Goal: Task Accomplishment & Management: Manage account settings

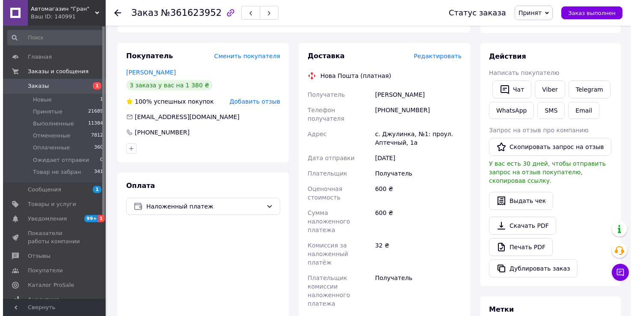
scroll to position [128, 0]
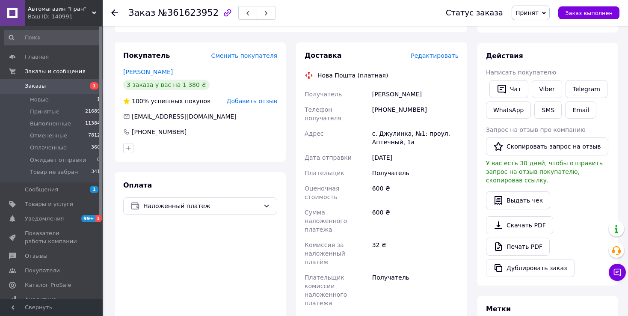
click at [434, 58] on span "Редактировать" at bounding box center [434, 55] width 48 height 7
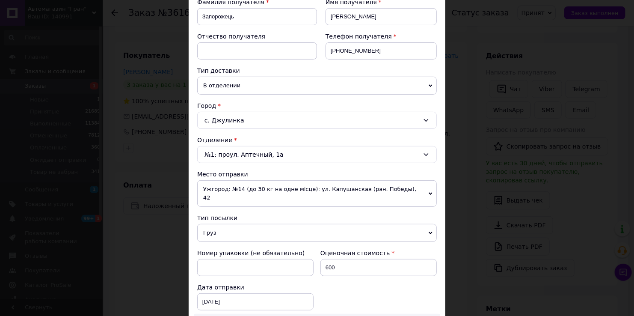
scroll to position [171, 0]
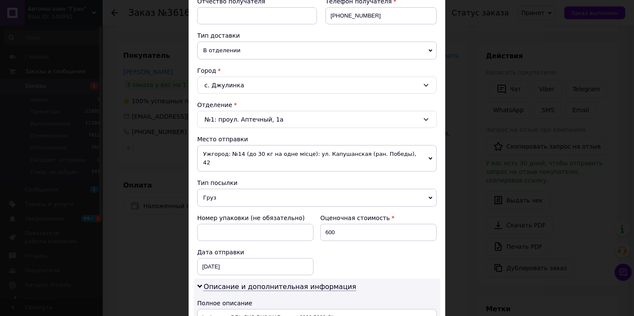
click at [214, 190] on span "Груз" at bounding box center [316, 198] width 239 height 18
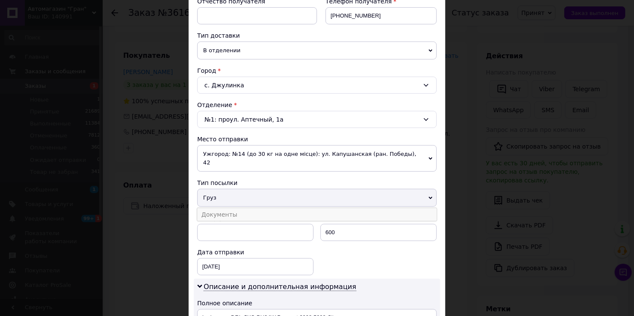
click at [220, 210] on li "Документы" at bounding box center [316, 214] width 239 height 13
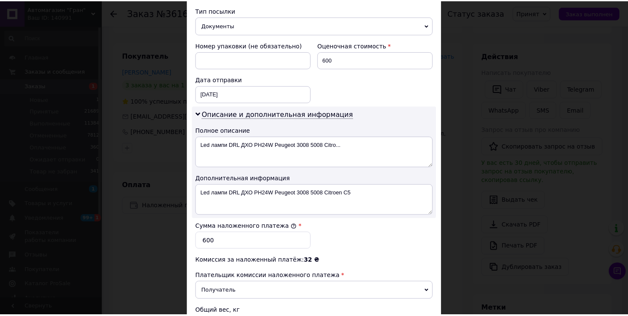
scroll to position [428, 0]
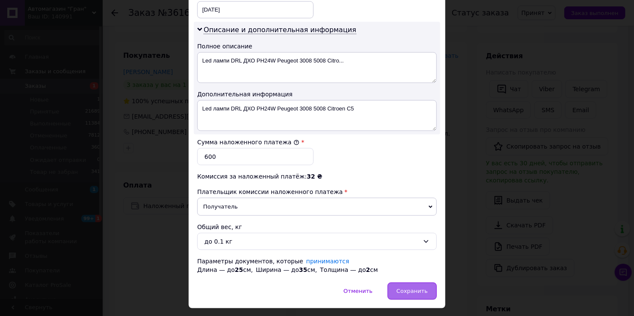
click at [413, 287] on span "Сохранить" at bounding box center [411, 290] width 31 height 6
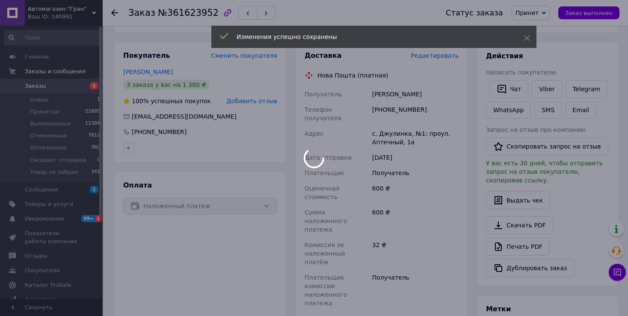
scroll to position [296, 0]
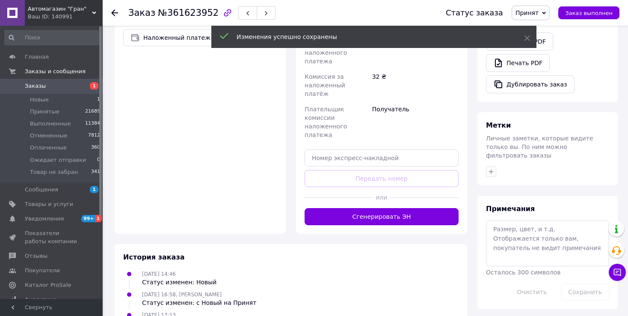
click at [381, 208] on button "Сгенерировать ЭН" at bounding box center [381, 216] width 154 height 17
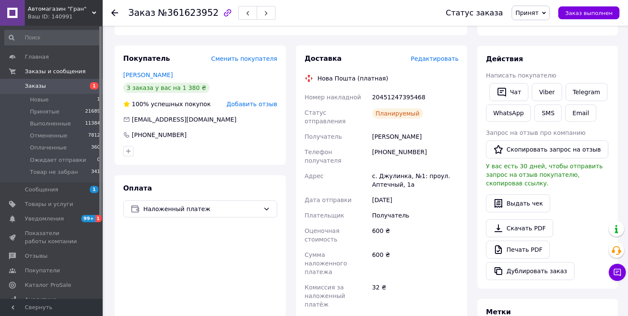
scroll to position [0, 0]
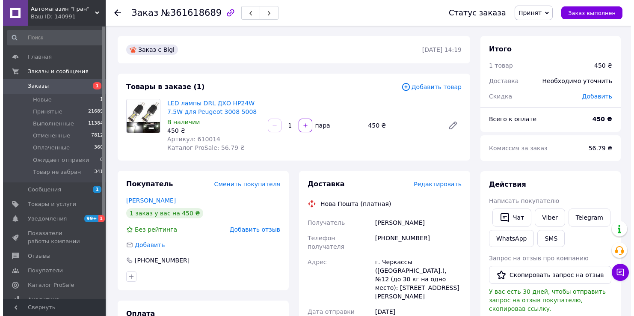
scroll to position [86, 0]
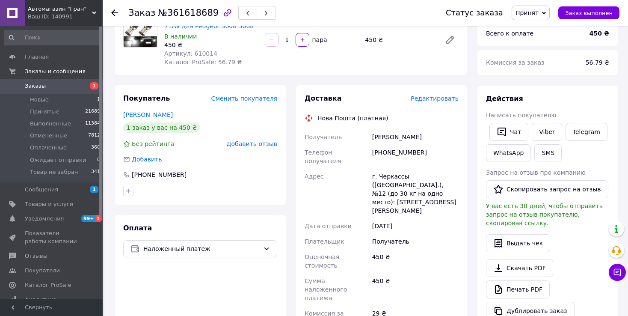
click at [444, 99] on span "Редактировать" at bounding box center [434, 98] width 48 height 7
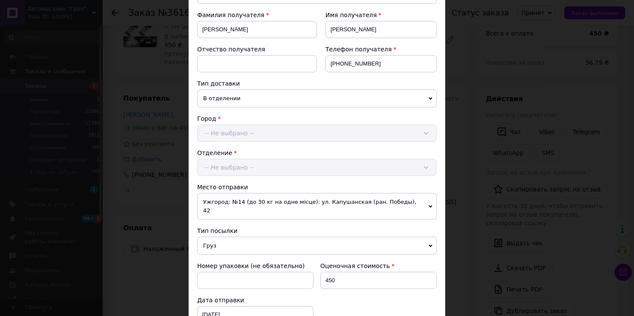
scroll to position [257, 0]
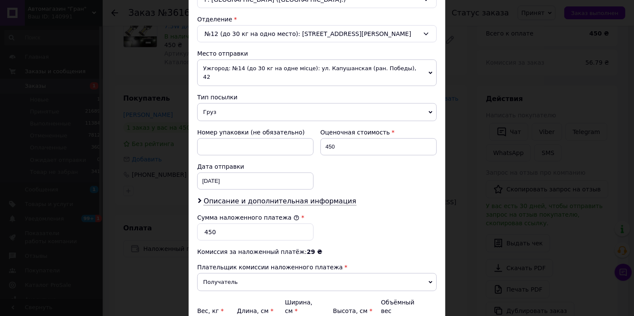
click at [221, 103] on span "Груз" at bounding box center [316, 112] width 239 height 18
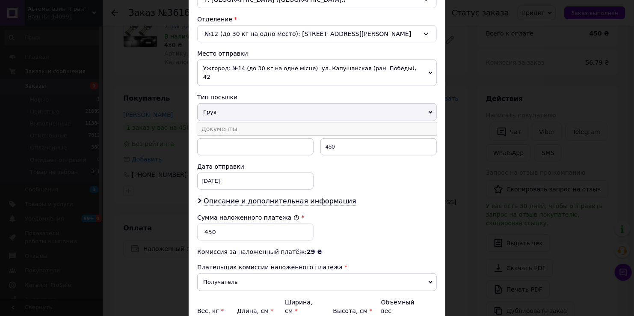
click at [224, 122] on li "Документы" at bounding box center [316, 128] width 239 height 13
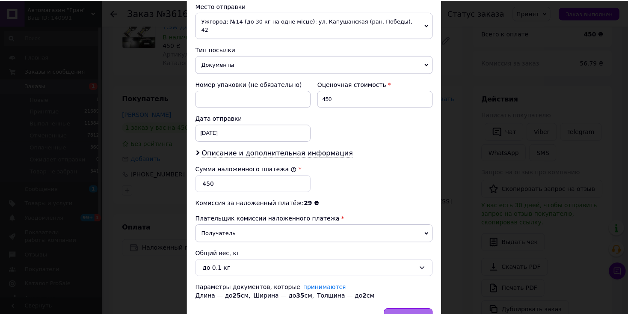
scroll to position [342, 0]
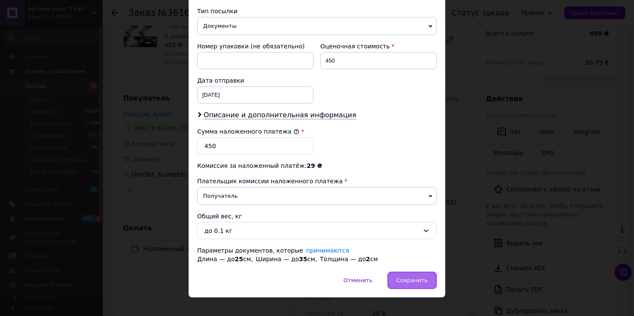
click at [413, 277] on span "Сохранить" at bounding box center [411, 280] width 31 height 6
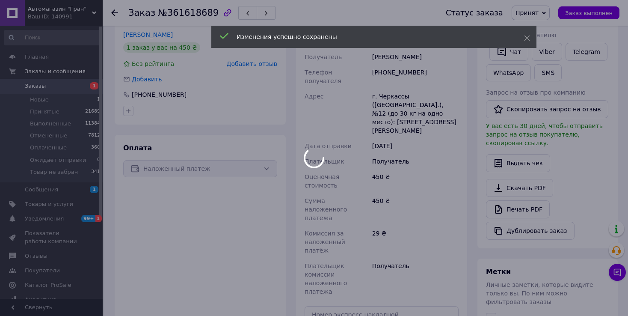
scroll to position [257, 0]
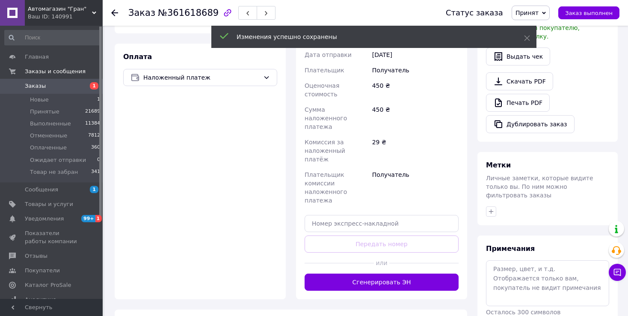
click at [402, 273] on button "Сгенерировать ЭН" at bounding box center [381, 281] width 154 height 17
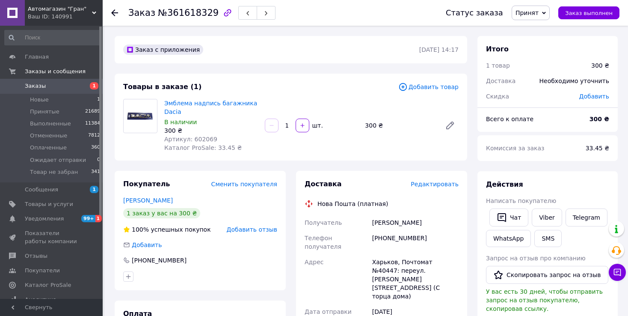
click at [434, 186] on span "Редактировать" at bounding box center [434, 183] width 48 height 7
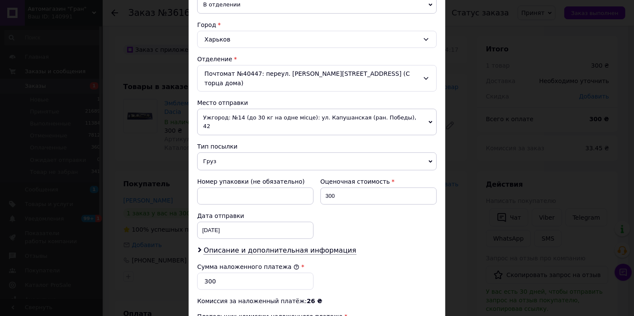
scroll to position [257, 0]
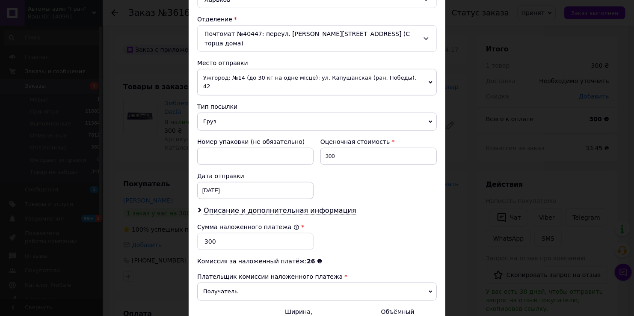
click at [210, 112] on span "Груз" at bounding box center [316, 121] width 239 height 18
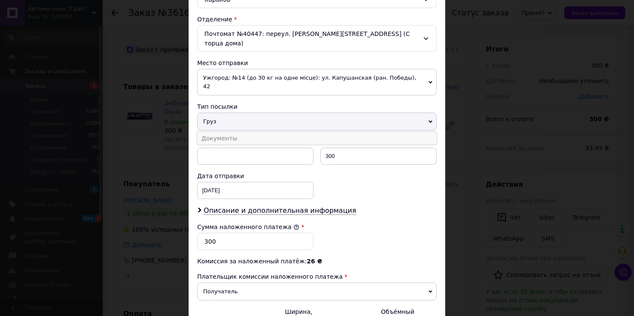
click at [213, 132] on li "Документы" at bounding box center [316, 138] width 239 height 13
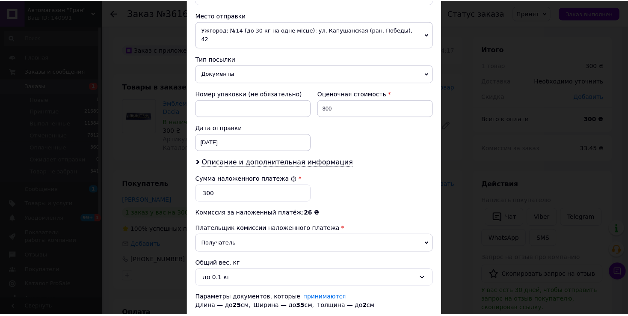
scroll to position [342, 0]
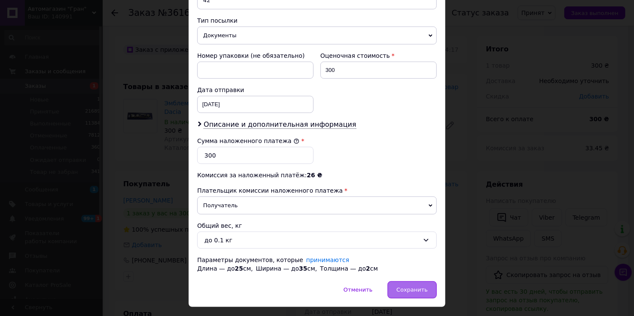
click at [403, 286] on span "Сохранить" at bounding box center [411, 289] width 31 height 6
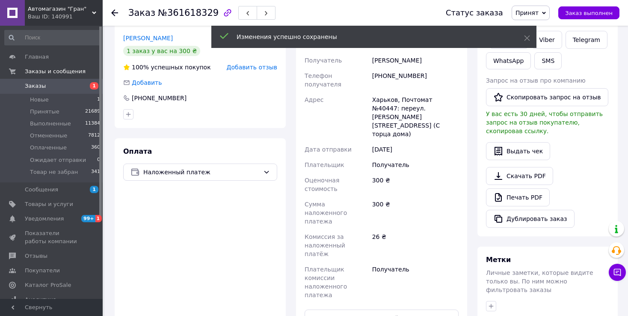
scroll to position [214, 0]
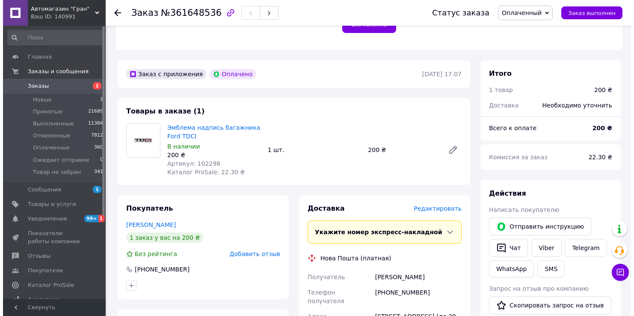
scroll to position [342, 0]
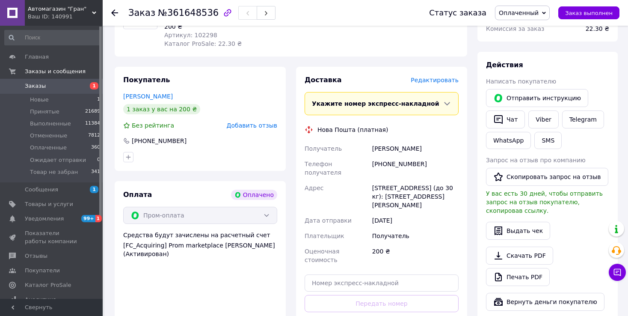
click at [444, 83] on span "Редактировать" at bounding box center [434, 80] width 48 height 7
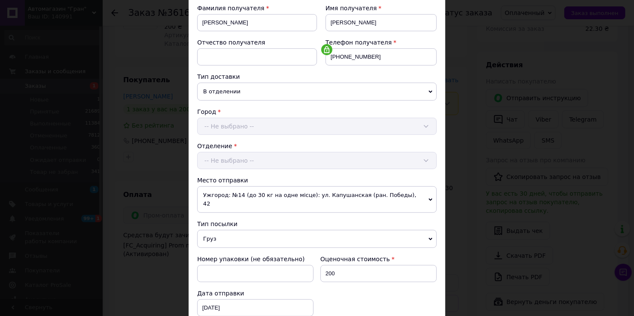
scroll to position [214, 0]
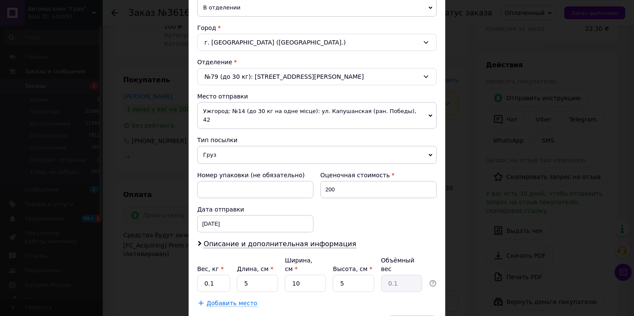
click at [208, 148] on span "Груз" at bounding box center [316, 155] width 239 height 18
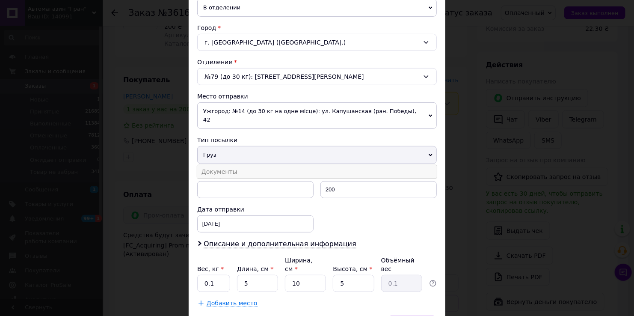
click at [215, 165] on li "Документы" at bounding box center [316, 171] width 239 height 13
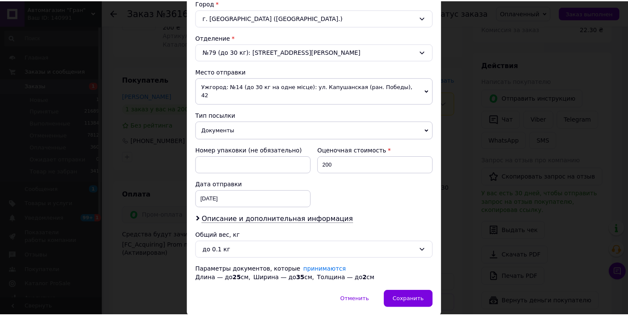
scroll to position [258, 0]
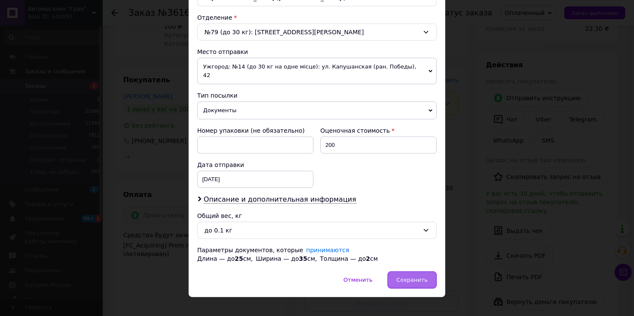
click at [416, 276] on span "Сохранить" at bounding box center [411, 279] width 31 height 6
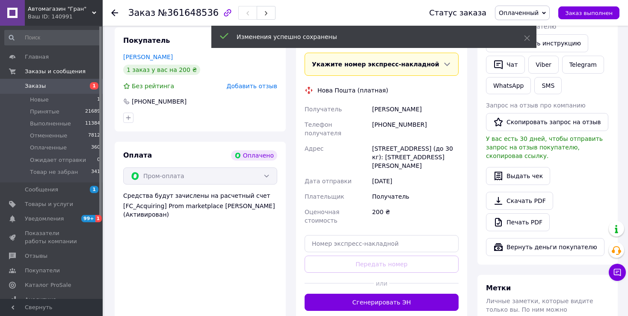
scroll to position [428, 0]
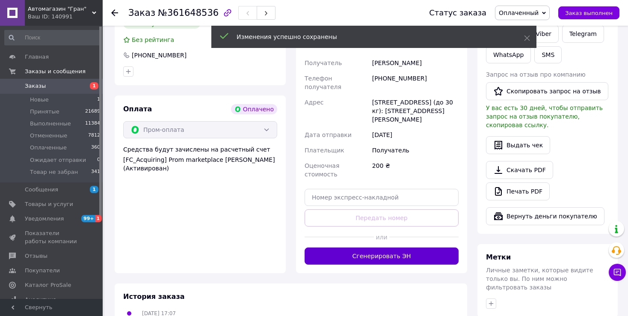
click at [416, 247] on button "Сгенерировать ЭН" at bounding box center [381, 255] width 154 height 17
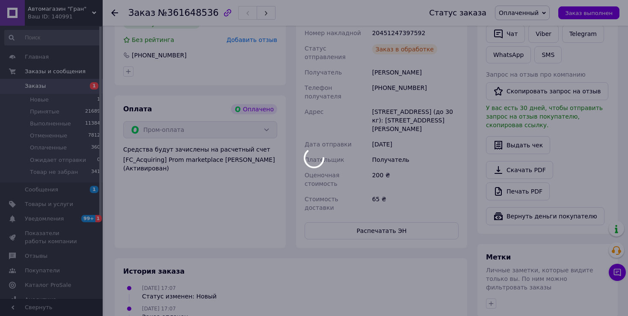
scroll to position [299, 0]
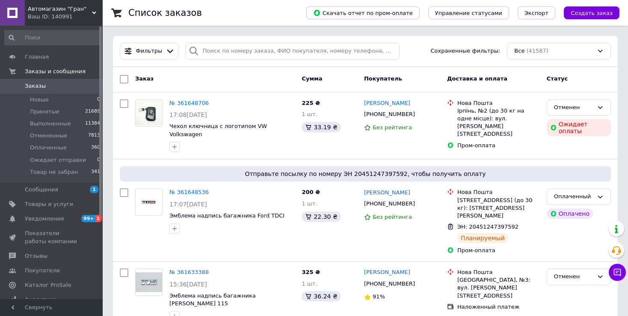
click at [34, 85] on span "Заказы" at bounding box center [35, 86] width 21 height 8
click at [39, 99] on span "Новые" at bounding box center [39, 100] width 19 height 8
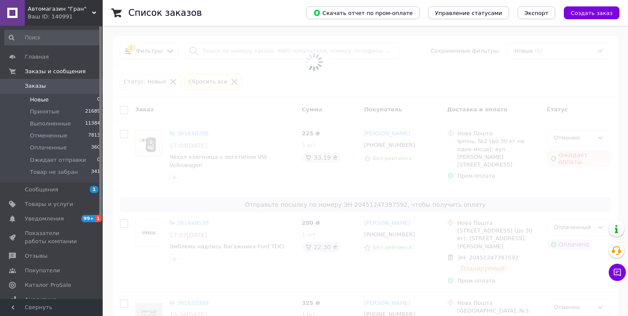
click at [38, 87] on span "Заказы" at bounding box center [35, 86] width 21 height 8
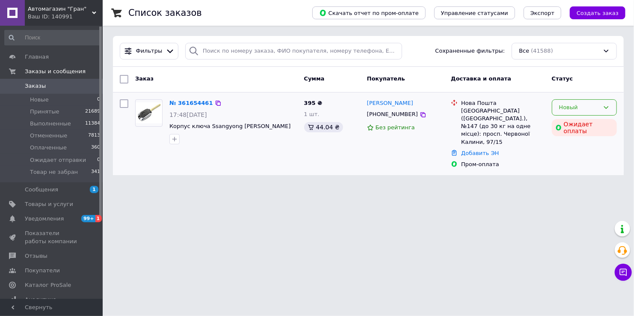
click at [593, 107] on div "Новый" at bounding box center [579, 107] width 40 height 9
click at [590, 123] on li "Принят" at bounding box center [584, 125] width 64 height 16
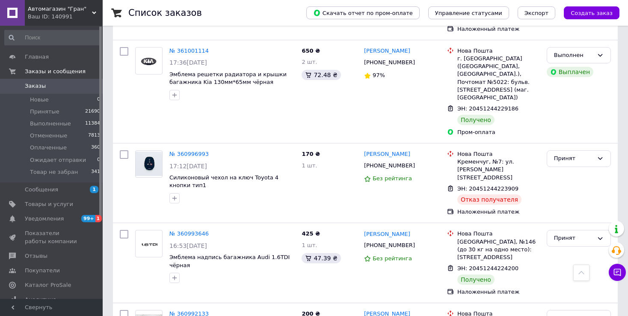
scroll to position [7543, 0]
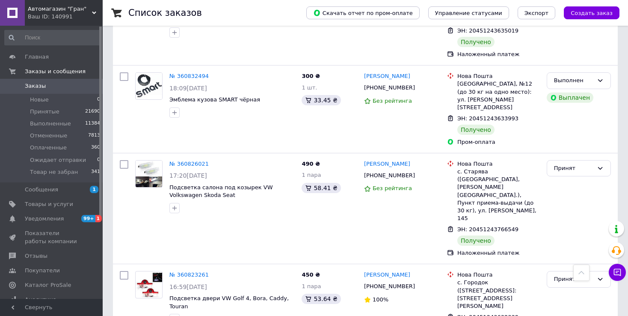
scroll to position [1368, 0]
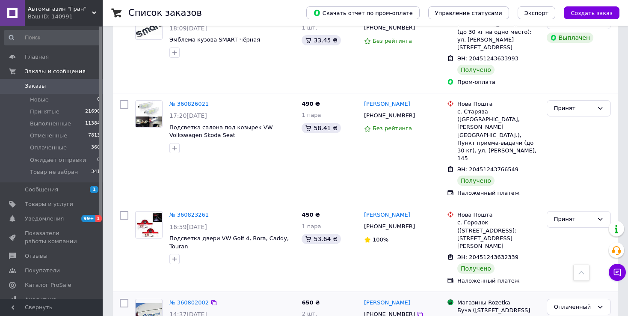
click at [517, 315] on icon at bounding box center [520, 321] width 7 height 7
click at [43, 100] on span "Новые" at bounding box center [39, 100] width 19 height 8
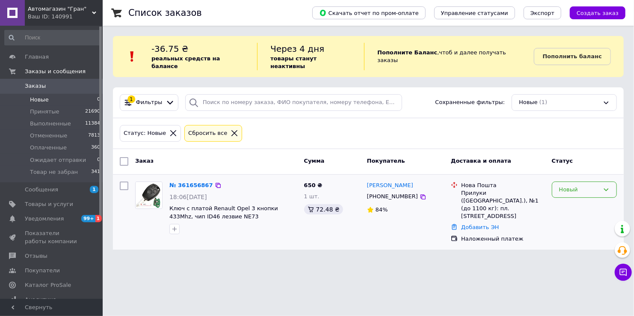
click at [567, 185] on div "Новый" at bounding box center [579, 189] width 40 height 9
click at [566, 199] on li "Принят" at bounding box center [584, 207] width 64 height 16
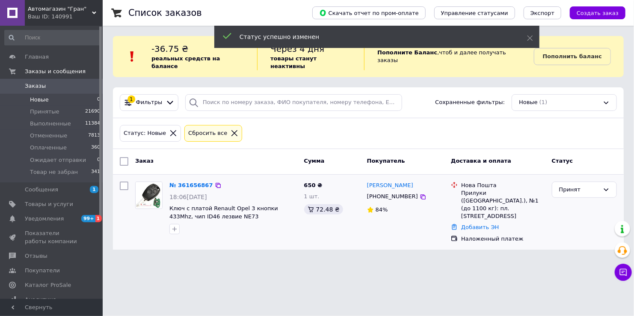
click at [170, 130] on icon at bounding box center [173, 133] width 6 height 6
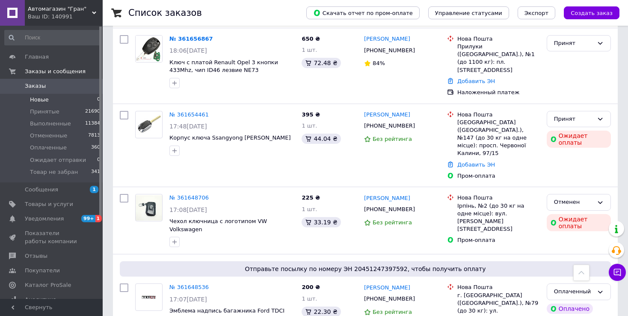
scroll to position [86, 0]
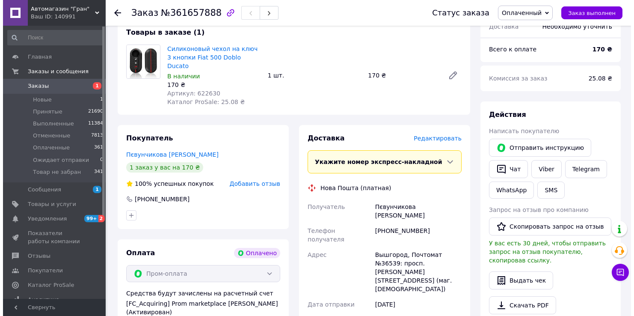
scroll to position [342, 0]
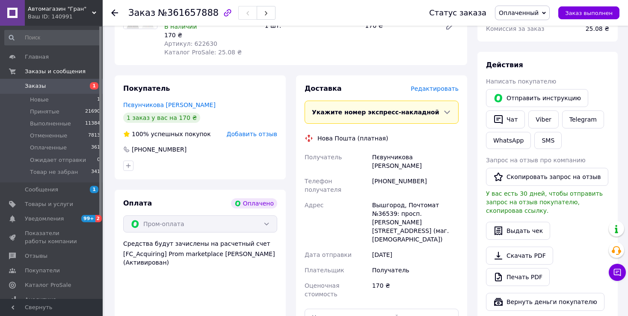
click at [446, 85] on span "Редактировать" at bounding box center [434, 88] width 48 height 7
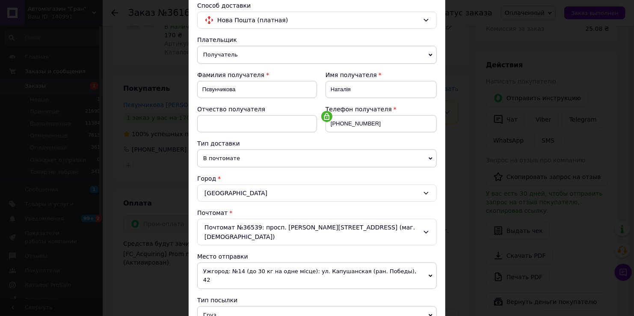
scroll to position [128, 0]
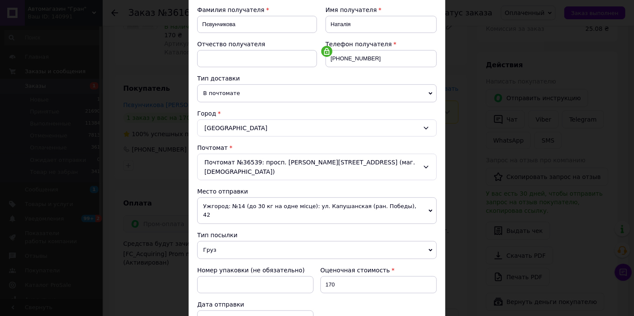
click at [209, 241] on span "Груз" at bounding box center [316, 250] width 239 height 18
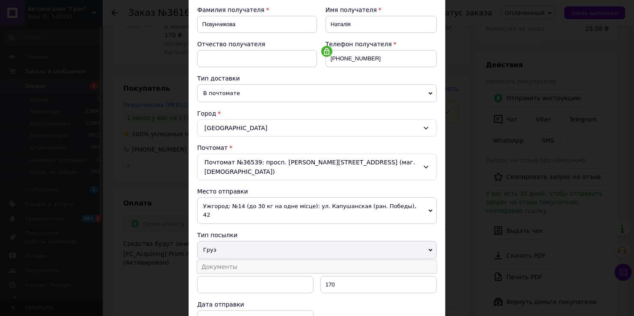
click at [213, 260] on li "Документы" at bounding box center [316, 266] width 239 height 13
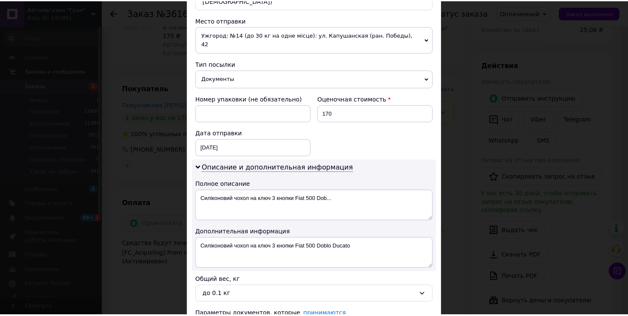
scroll to position [354, 0]
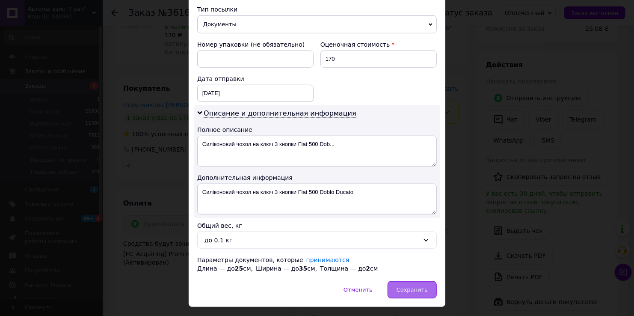
click at [413, 286] on span "Сохранить" at bounding box center [411, 289] width 31 height 6
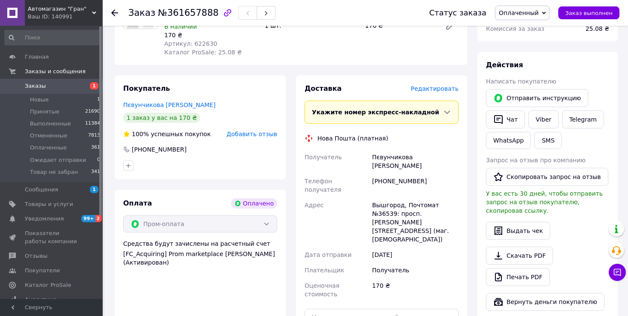
scroll to position [428, 0]
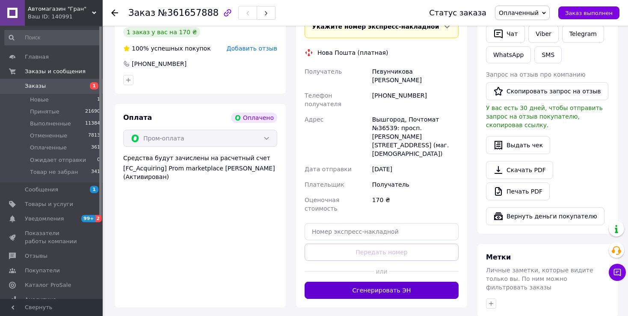
click at [391, 281] on button "Сгенерировать ЭН" at bounding box center [381, 289] width 154 height 17
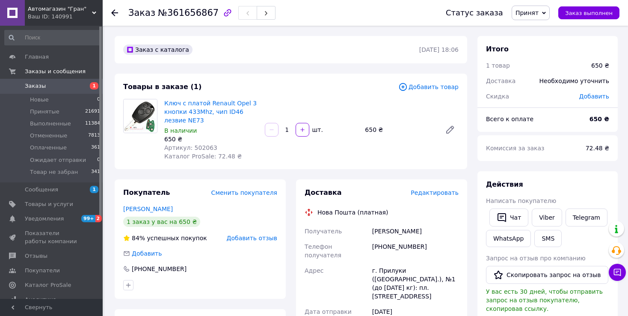
click at [439, 192] on span "Редактировать" at bounding box center [434, 192] width 48 height 7
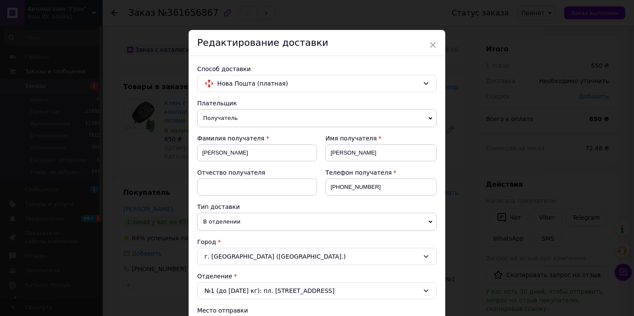
scroll to position [214, 0]
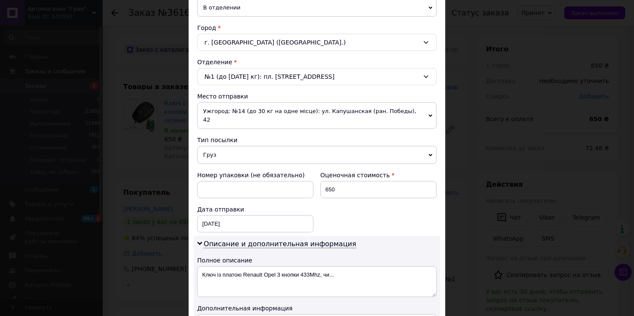
click at [198, 146] on span "Груз" at bounding box center [316, 155] width 239 height 18
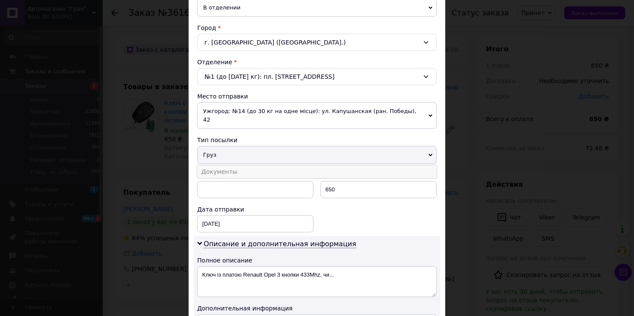
click at [211, 167] on li "Документы" at bounding box center [316, 171] width 239 height 13
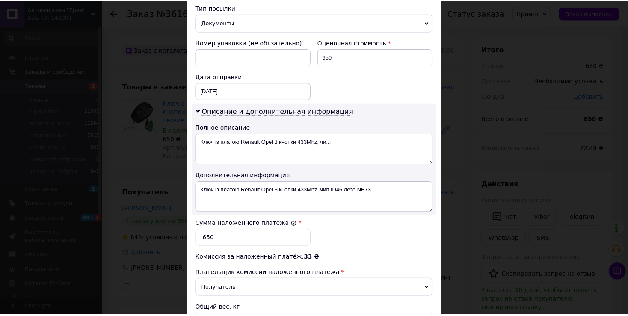
scroll to position [428, 0]
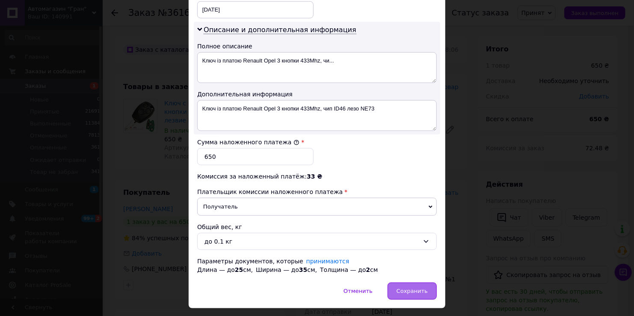
click at [419, 287] on span "Сохранить" at bounding box center [411, 290] width 31 height 6
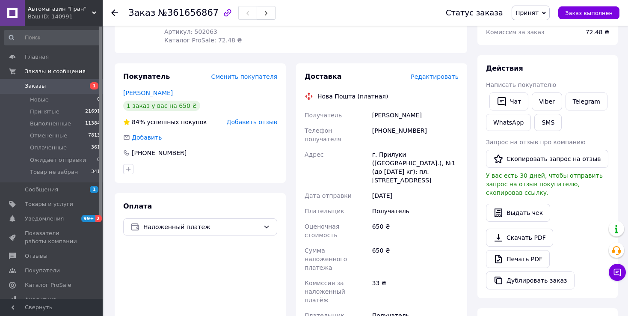
scroll to position [43, 0]
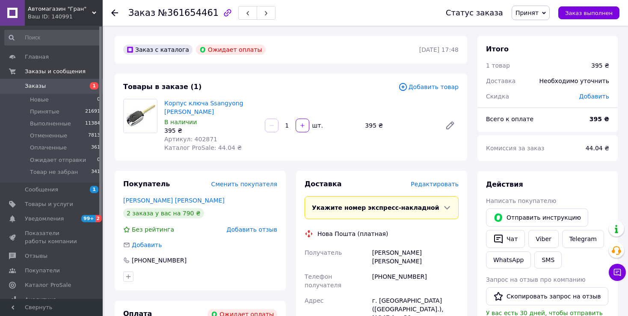
click at [538, 11] on span "Принят" at bounding box center [526, 12] width 23 height 7
click at [532, 44] on li "Отменен" at bounding box center [544, 42] width 65 height 13
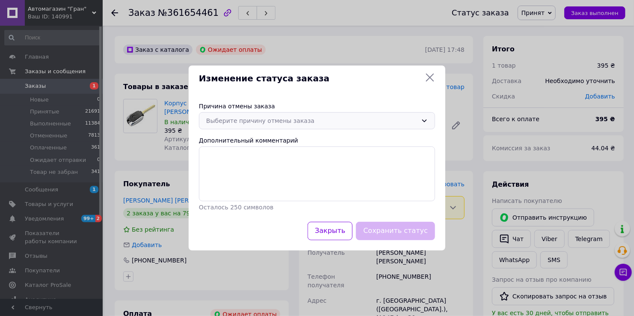
click at [231, 119] on div "Выберите причину отмены заказа" at bounding box center [311, 120] width 211 height 9
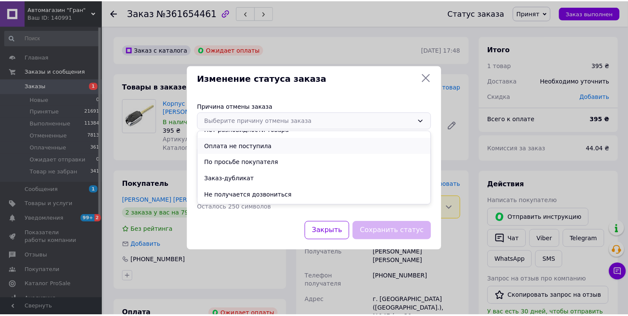
scroll to position [40, 0]
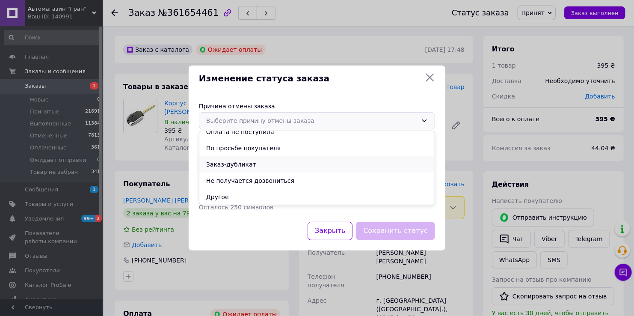
click at [242, 165] on li "Заказ-дубликат" at bounding box center [316, 164] width 235 height 16
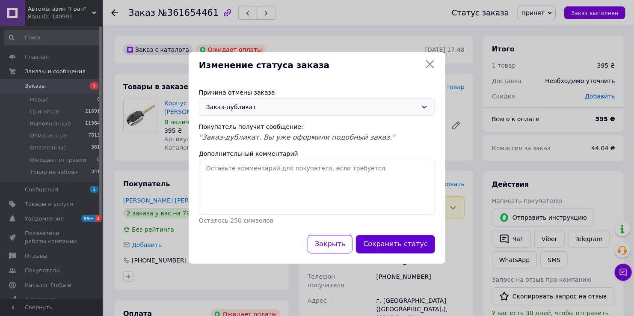
click at [383, 248] on button "Сохранить статус" at bounding box center [395, 244] width 79 height 18
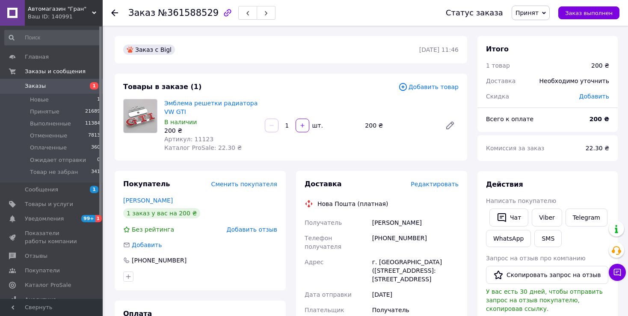
click at [437, 184] on span "Редактировать" at bounding box center [434, 183] width 48 height 7
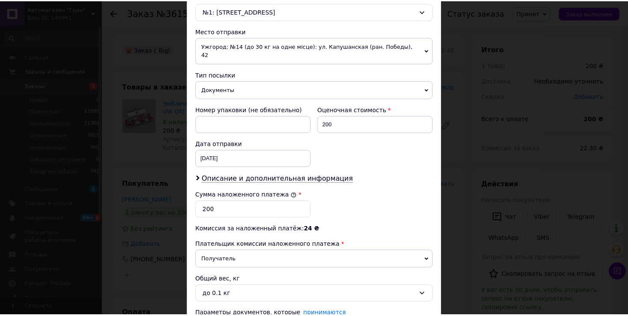
scroll to position [342, 0]
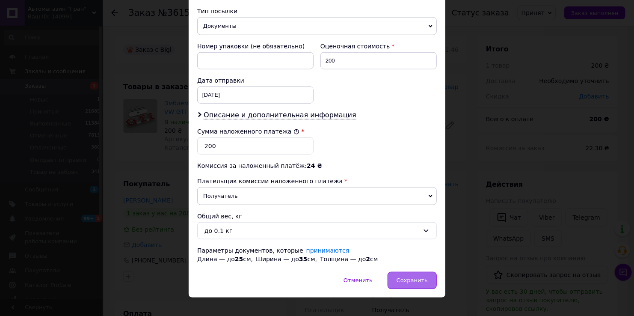
click at [416, 274] on div "Сохранить" at bounding box center [411, 280] width 49 height 17
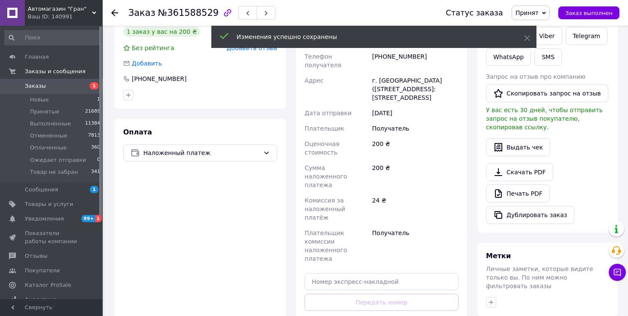
scroll to position [214, 0]
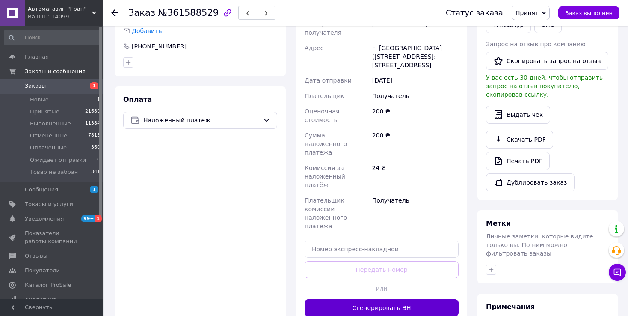
click at [363, 299] on button "Сгенерировать ЭН" at bounding box center [381, 307] width 154 height 17
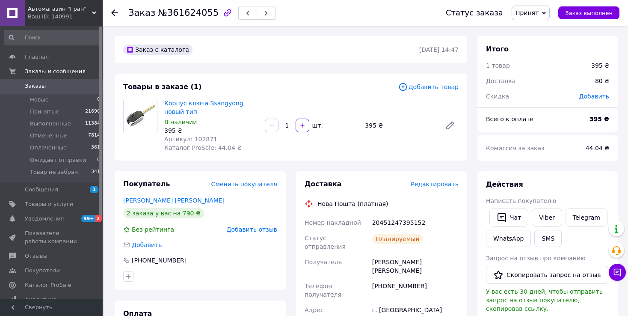
click at [396, 221] on div "20451247395152" at bounding box center [415, 222] width 90 height 15
copy div "20451247395152"
click at [538, 234] on button "SMS" at bounding box center [547, 238] width 27 height 17
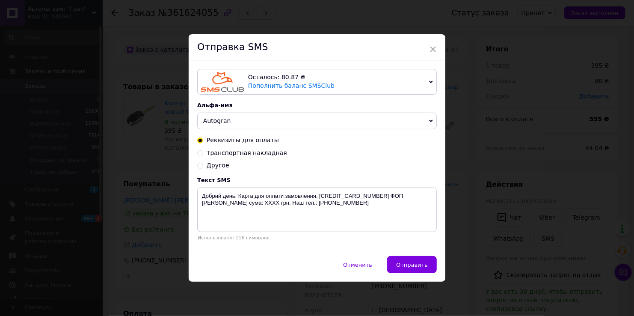
click at [248, 152] on span "Транспортная накладная" at bounding box center [247, 152] width 80 height 7
click at [203, 152] on input "Транспортная накладная" at bounding box center [200, 152] width 6 height 6
radio input "true"
radio input "false"
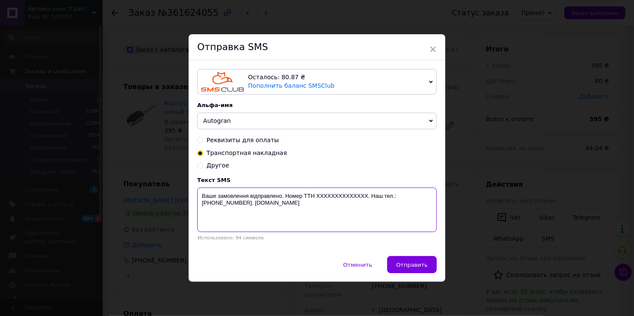
click at [340, 198] on textarea "Ваше замовлення відправлено. Номер ТТН XXXXXXXXXXXXXX. Наш тел.:[PHONE_NUMBER].…" at bounding box center [316, 209] width 239 height 44
paste textarea "20451247395152"
type textarea "Ваше замовлення відправлено. Номер ТТН [PHONE_NUMBER]. Наш тел.:[PHONE_NUMBER].…"
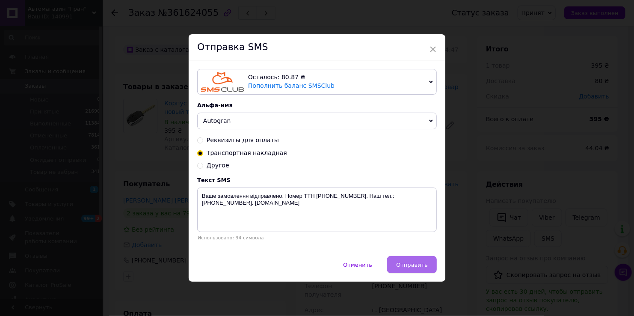
click at [398, 263] on button "Отправить" at bounding box center [412, 264] width 50 height 17
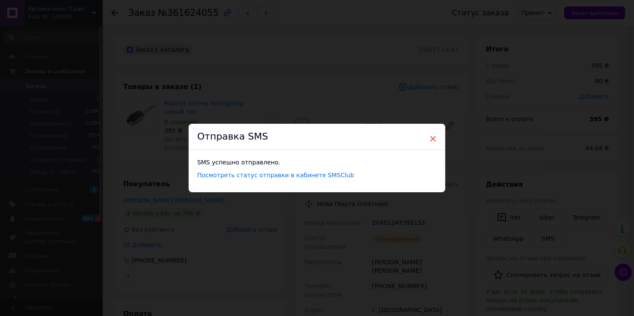
click at [431, 136] on span "×" at bounding box center [433, 138] width 8 height 15
